Goal: Subscribe to service/newsletter

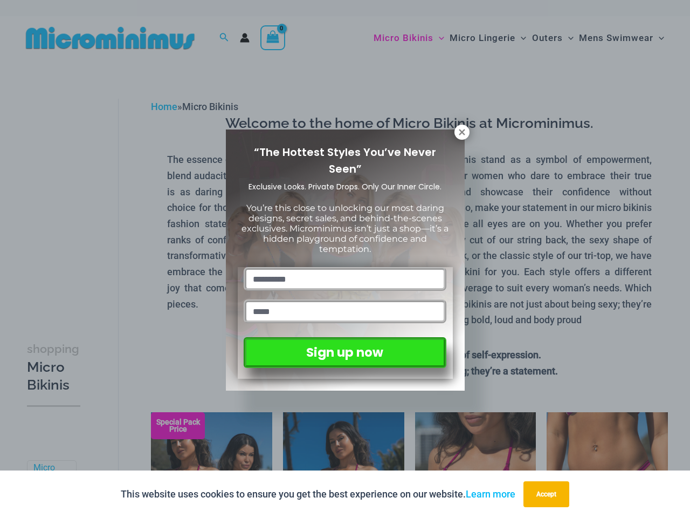
click at [345, 267] on input "text" at bounding box center [345, 279] width 202 height 24
click at [549, 494] on button "Accept" at bounding box center [547, 494] width 46 height 26
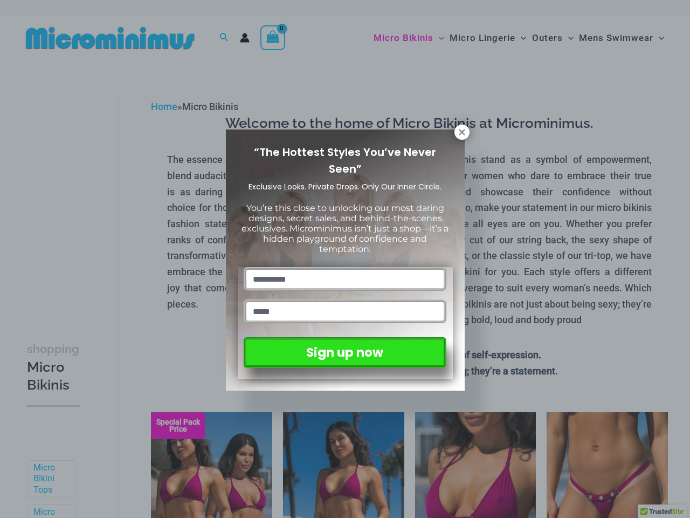
click at [345, 267] on input "text" at bounding box center [345, 279] width 202 height 24
click at [462, 132] on icon at bounding box center [462, 132] width 6 height 6
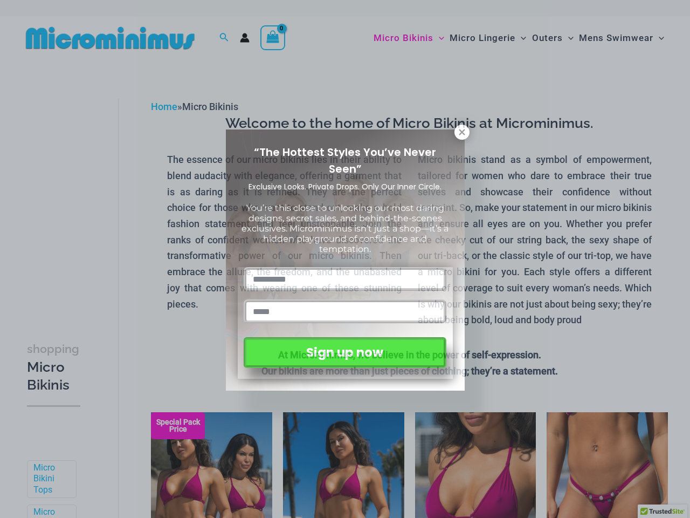
click at [462, 132] on icon at bounding box center [462, 132] width 6 height 6
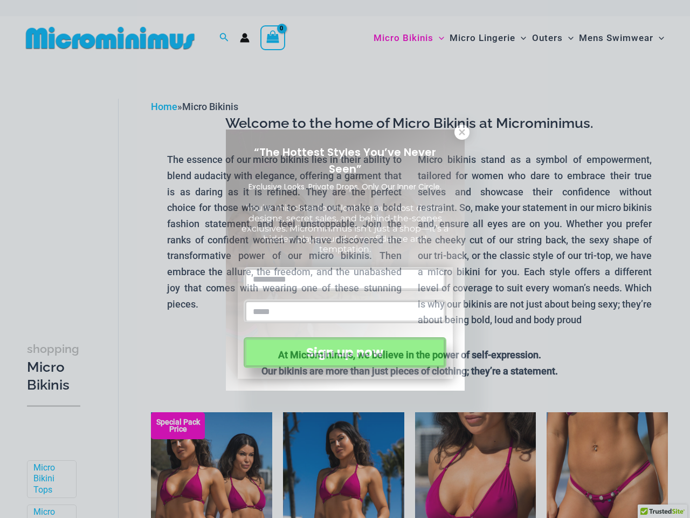
click at [462, 132] on icon at bounding box center [462, 132] width 6 height 6
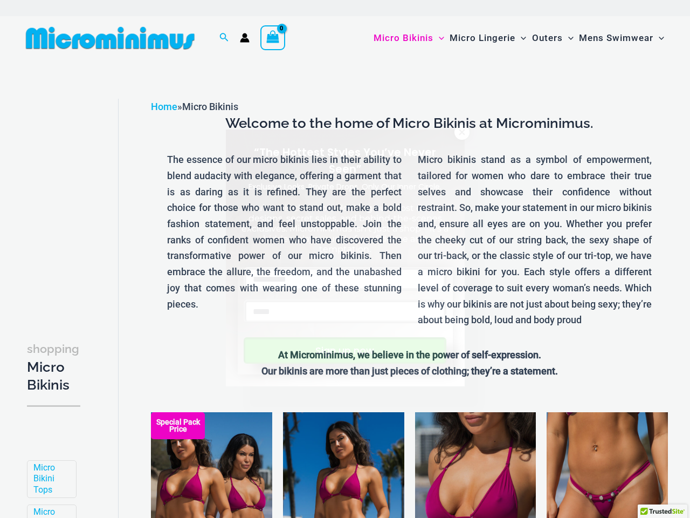
click at [345, 350] on button "Sign up now" at bounding box center [345, 350] width 202 height 26
